Goal: Obtain resource: Obtain resource

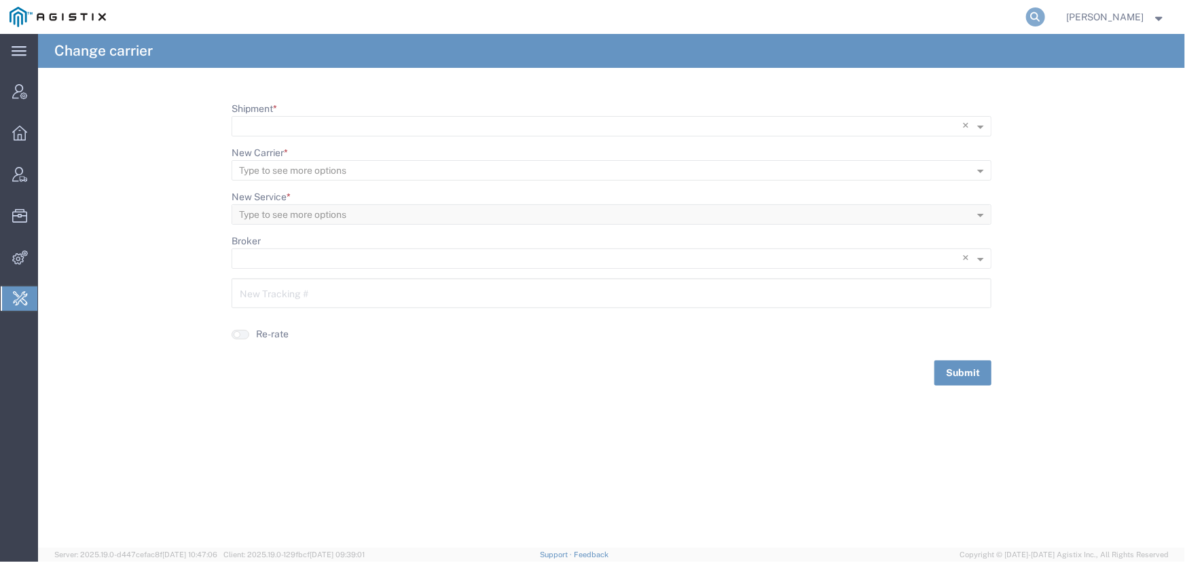
click at [1035, 11] on icon at bounding box center [1035, 16] width 19 height 19
type input "[EMAIL_ADDRESS][PERSON_NAME][DOMAIN_NAME]"
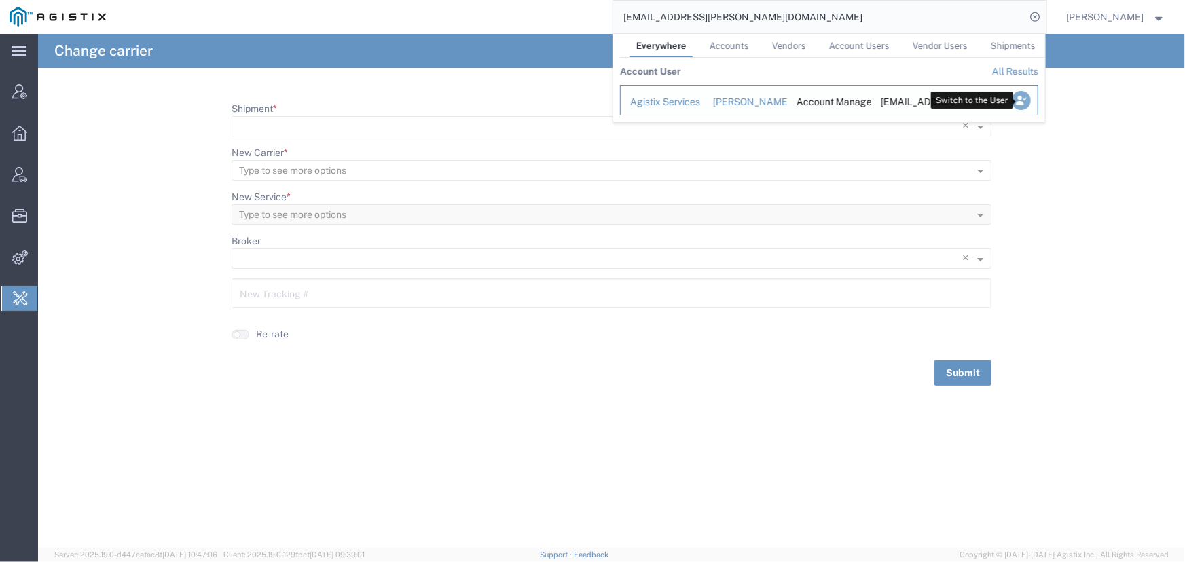
click at [1019, 103] on icon "Search Results" at bounding box center [1020, 100] width 19 height 19
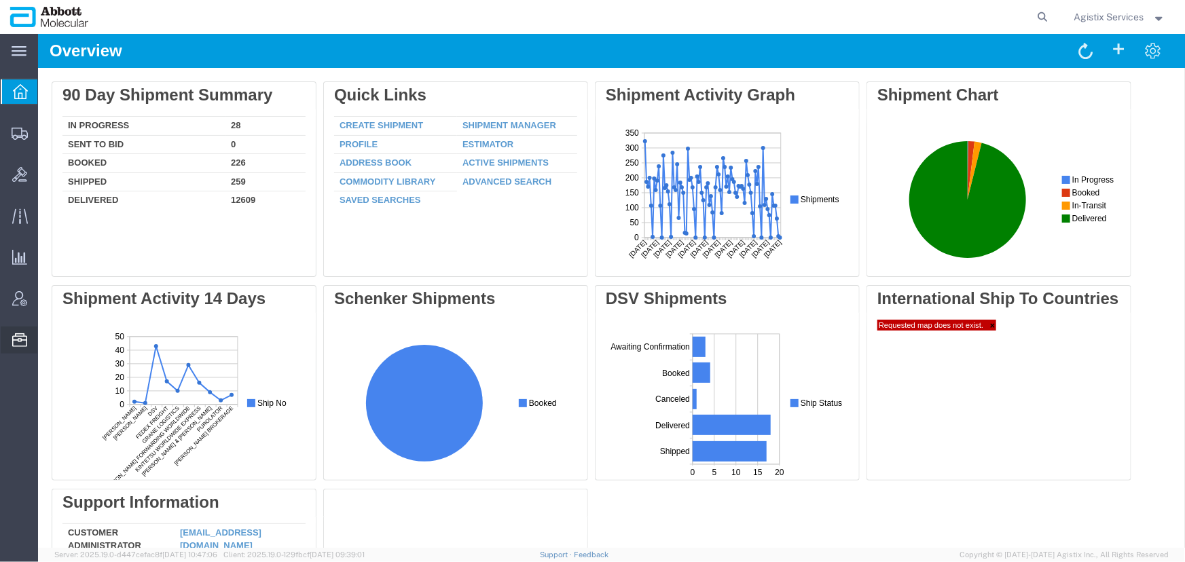
click at [0, 0] on span "Commodity Library" at bounding box center [0, 0] width 0 height 0
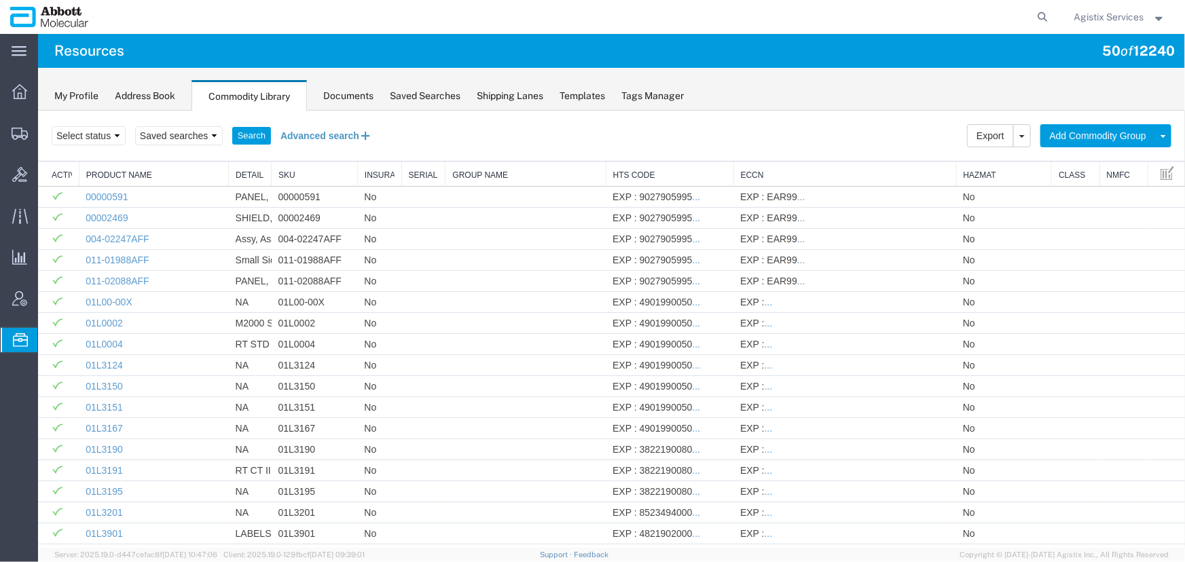
click at [304, 140] on button "Advanced search" at bounding box center [325, 135] width 111 height 23
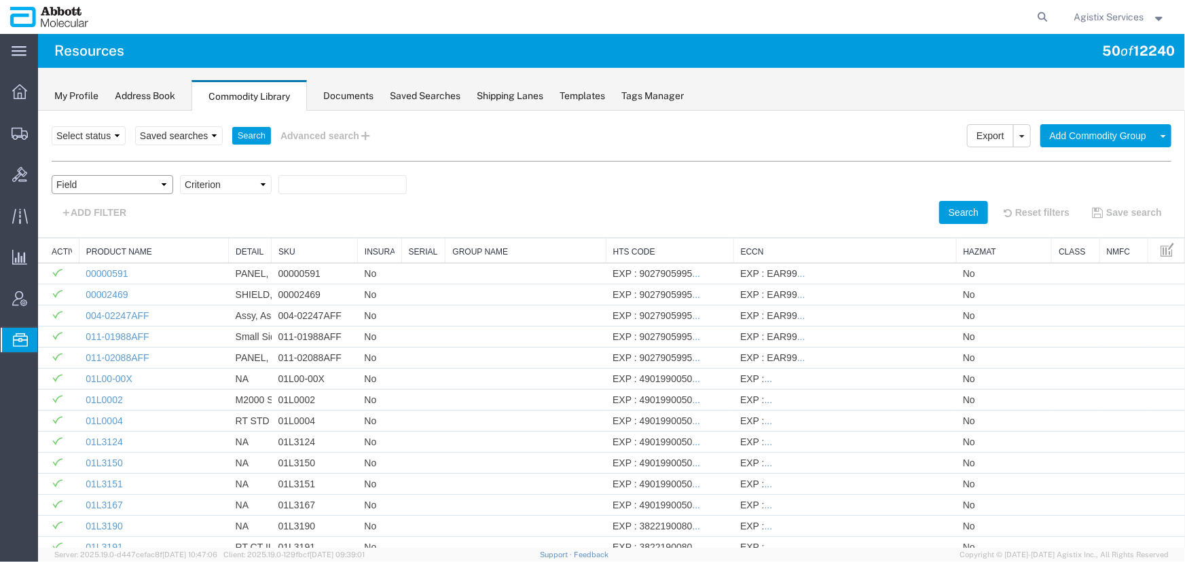
click at [83, 186] on select "Field Class Commodity Category Commodity Group Commodity Quantity Commodity Val…" at bounding box center [112, 184] width 122 height 19
select select "hazmat"
click at [51, 175] on select "Field Class Commodity Category Commodity Group Commodity Quantity Commodity Val…" at bounding box center [112, 184] width 122 height 19
click at [228, 183] on div at bounding box center [610, 328] width 1147 height 437
click at [226, 190] on select "Criterion is is blank is not blank" at bounding box center [225, 184] width 92 height 19
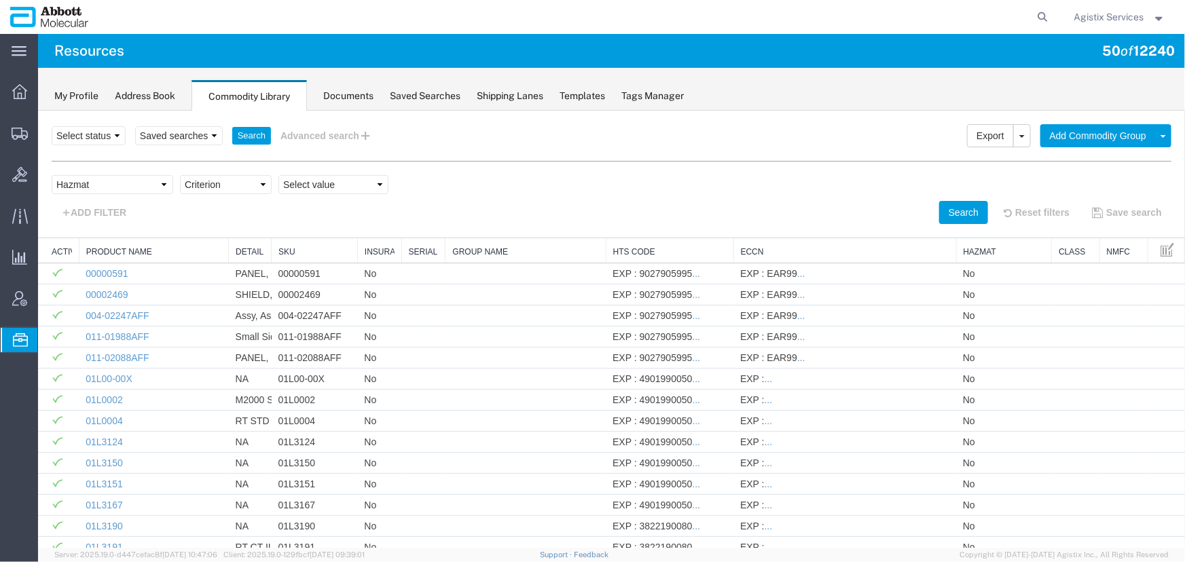
select select "is"
click at [179, 175] on select "Criterion is is blank is not blank" at bounding box center [225, 184] width 92 height 19
click at [335, 190] on select "Select value false true" at bounding box center [333, 184] width 110 height 19
select select "true"
click at [278, 175] on select "Select value false true" at bounding box center [333, 184] width 110 height 19
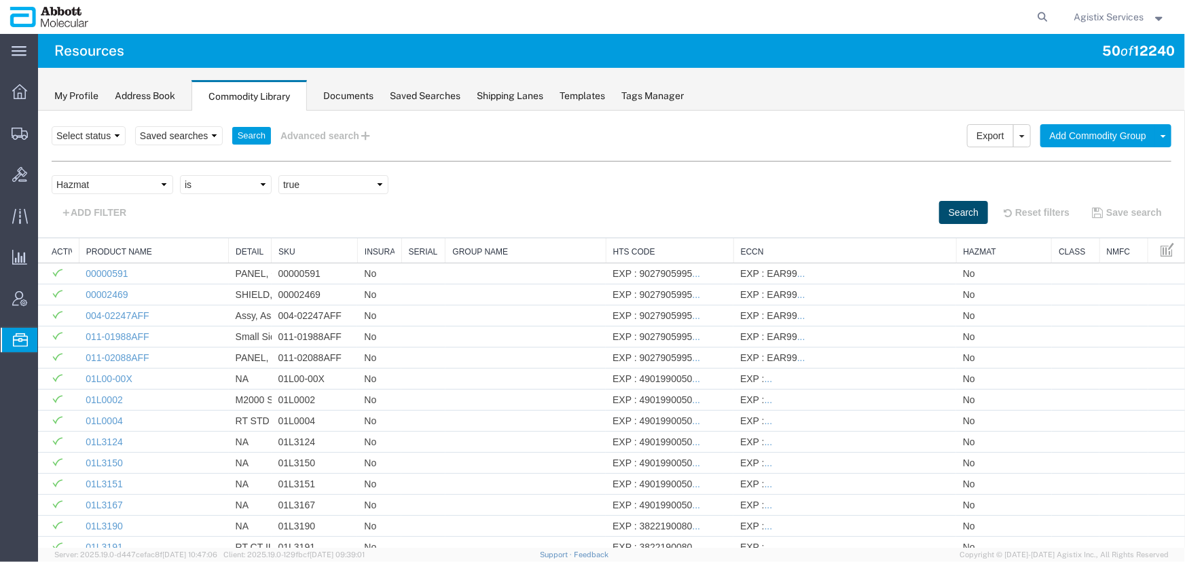
click at [955, 207] on button "Search" at bounding box center [963, 211] width 49 height 23
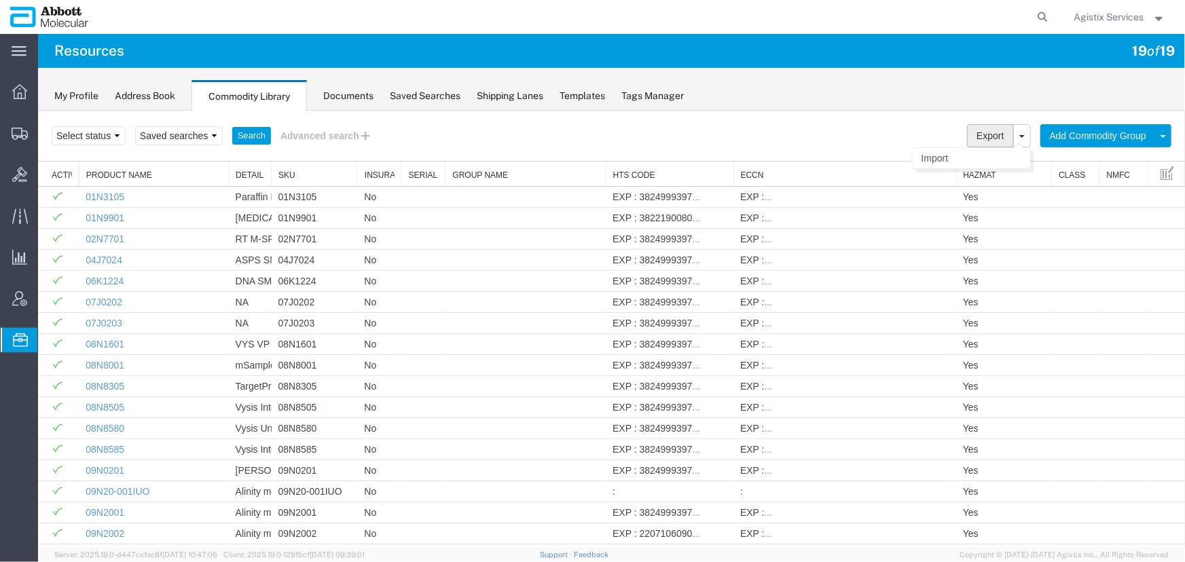
click at [988, 130] on button "Export" at bounding box center [990, 135] width 46 height 23
